Goal: Information Seeking & Learning: Check status

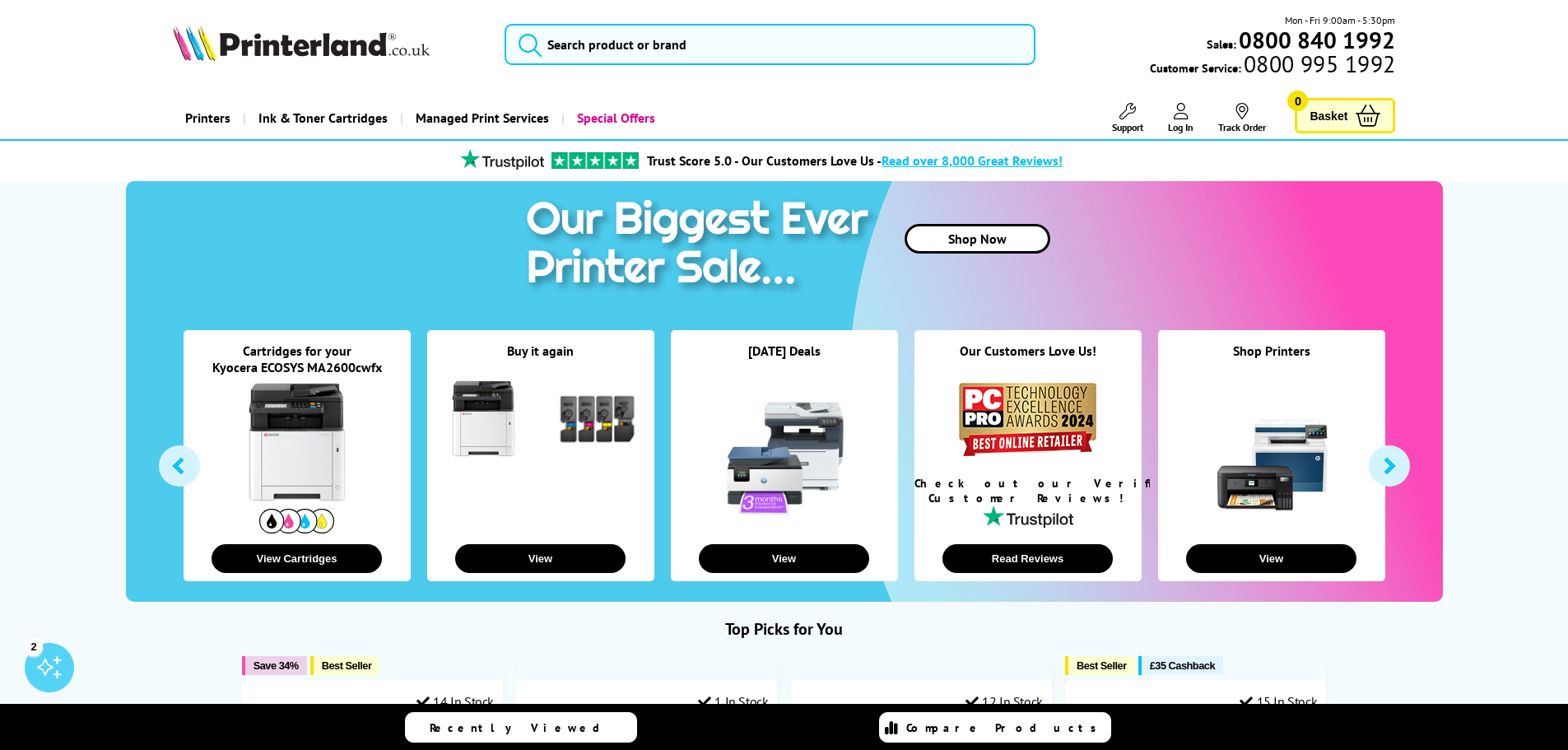
click at [1239, 124] on link "Track Order" at bounding box center [1243, 119] width 48 height 31
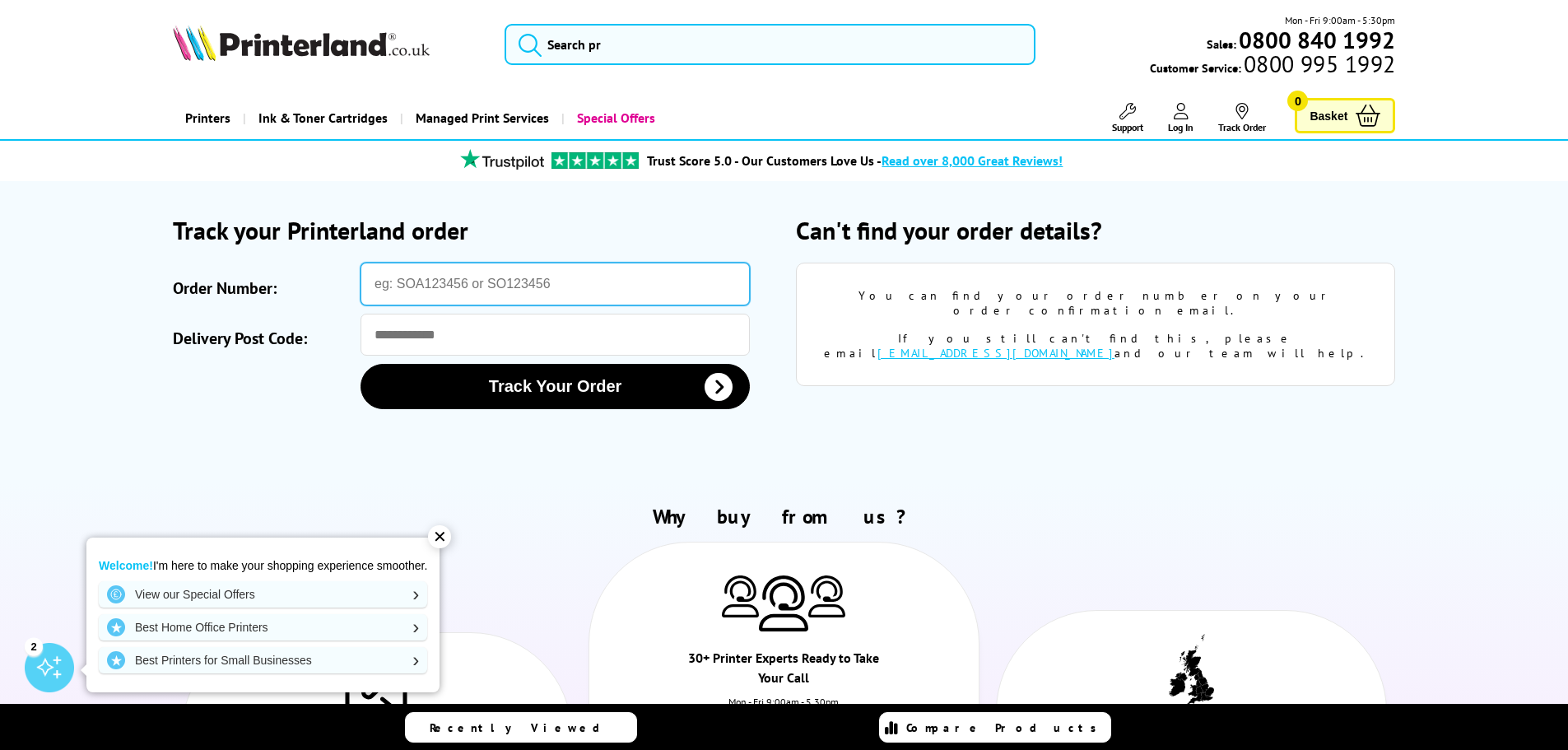
click at [588, 274] on input "Order Number:" at bounding box center [555, 283] width 390 height 42
